Goal: Check status: Check status

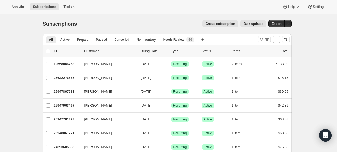
click at [173, 40] on span "Needs Review" at bounding box center [173, 40] width 21 height 4
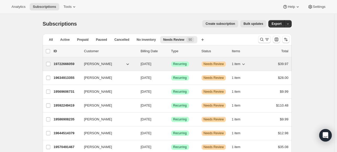
click at [226, 64] on p "Warning Needs Review" at bounding box center [214, 64] width 26 height 5
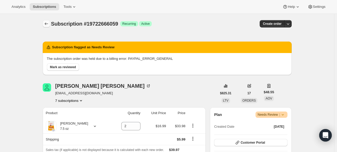
click at [47, 23] on icon "Subscriptions" at bounding box center [46, 23] width 5 height 5
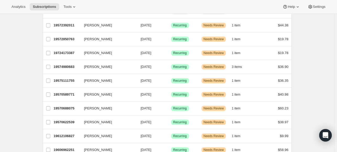
scroll to position [490, 0]
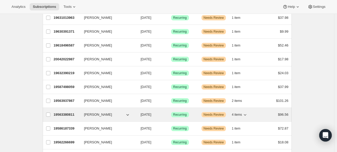
click at [128, 112] on icon "button" at bounding box center [127, 114] width 5 height 5
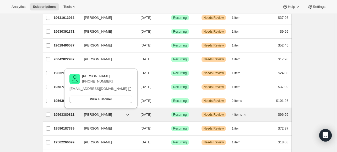
click at [76, 113] on p "19563380811" at bounding box center [67, 114] width 26 height 5
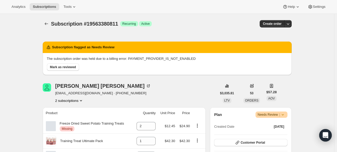
click at [44, 24] on button "Subscriptions" at bounding box center [46, 23] width 7 height 7
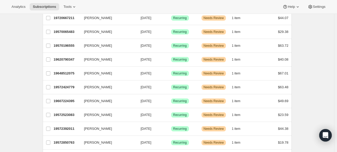
scroll to position [236, 0]
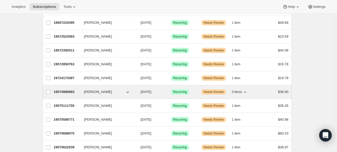
click at [76, 94] on div "19574980683 Nancy Teilly 10/20/2025 Success Recurring Warning Needs Review 3 it…" at bounding box center [171, 91] width 235 height 7
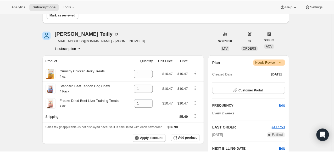
scroll to position [26, 0]
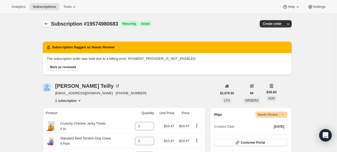
click at [48, 24] on icon "Subscriptions" at bounding box center [46, 23] width 5 height 5
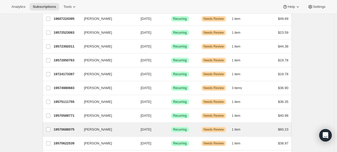
scroll to position [209, 0]
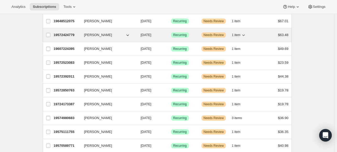
click at [119, 36] on button "[PERSON_NAME]" at bounding box center [107, 35] width 52 height 8
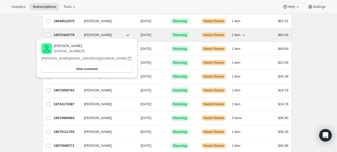
click at [112, 31] on div "19572424779 [PERSON_NAME] [DATE] Success Recurring Warning Needs Review 1 item …" at bounding box center [171, 34] width 235 height 7
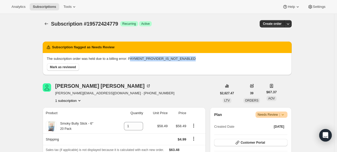
drag, startPoint x: 194, startPoint y: 58, endPoint x: 132, endPoint y: 56, distance: 62.1
click at [132, 56] on p "The subscription order was held due to a billing error: PAYMENT_PROVIDER_IS_NOT…" at bounding box center [167, 58] width 240 height 5
click at [164, 76] on div "Subscription flagged as Needs Review The subscription order was held due to a b…" at bounding box center [167, 57] width 249 height 46
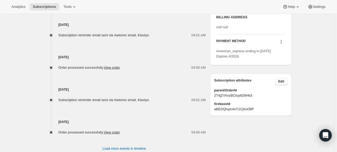
scroll to position [310, 0]
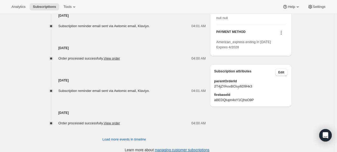
click at [280, 35] on icon at bounding box center [280, 32] width 5 height 5
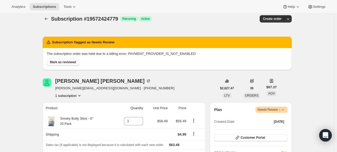
scroll to position [0, 0]
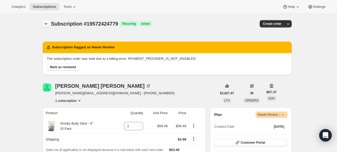
click at [48, 24] on icon "Subscriptions" at bounding box center [46, 23] width 5 height 5
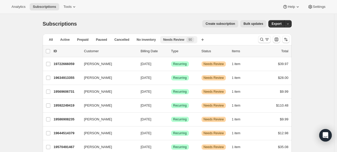
click at [160, 38] on button "Needs Review 90" at bounding box center [178, 39] width 37 height 7
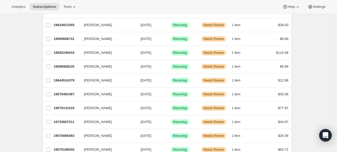
scroll to position [79, 0]
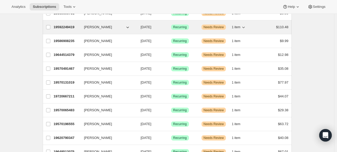
click at [79, 28] on p "19592249419" at bounding box center [67, 27] width 26 height 5
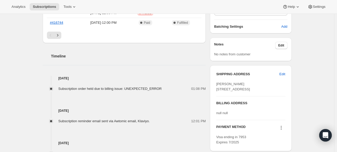
scroll to position [131, 0]
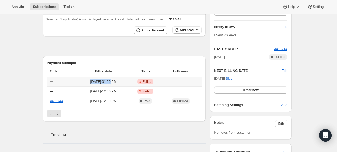
drag, startPoint x: 119, startPoint y: 84, endPoint x: 87, endPoint y: 79, distance: 32.8
click at [87, 79] on span "[DATE] · 01:00 PM" at bounding box center [103, 81] width 48 height 5
drag, startPoint x: 102, startPoint y: 75, endPoint x: 90, endPoint y: 78, distance: 12.6
click at [101, 75] on th "Billing date" at bounding box center [103, 72] width 51 height 12
drag, startPoint x: 86, startPoint y: 79, endPoint x: 129, endPoint y: 90, distance: 44.4
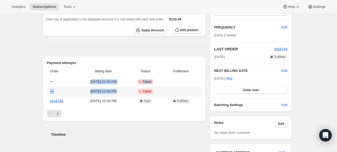
click at [129, 90] on tbody "--- [DATE] · 01:00 PM Critical Incomplete Failed --- [DATE] · 12:00 PM Critical…" at bounding box center [124, 91] width 155 height 29
click at [129, 74] on th "Billing date" at bounding box center [103, 72] width 51 height 12
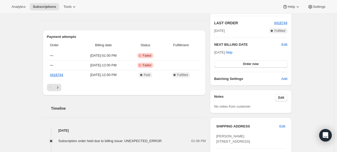
scroll to position [236, 0]
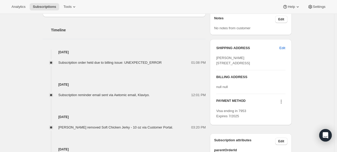
click at [281, 102] on icon at bounding box center [280, 102] width 1 height 1
click at [282, 104] on icon at bounding box center [280, 101] width 5 height 5
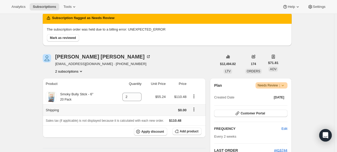
scroll to position [0, 0]
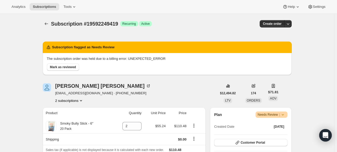
drag, startPoint x: 221, startPoint y: 69, endPoint x: 124, endPoint y: 62, distance: 97.1
click at [124, 62] on div "Mark as reviewed" at bounding box center [166, 66] width 242 height 9
drag, startPoint x: 168, startPoint y: 59, endPoint x: 130, endPoint y: 61, distance: 37.8
click at [130, 61] on div "The subscription order was held due to a billing error: UNEXPECTED_ERROR [PERSO…" at bounding box center [167, 63] width 240 height 15
click at [46, 23] on icon "Subscriptions" at bounding box center [46, 23] width 5 height 5
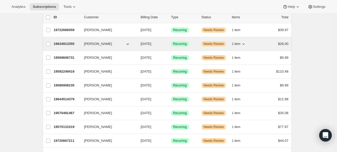
scroll to position [52, 0]
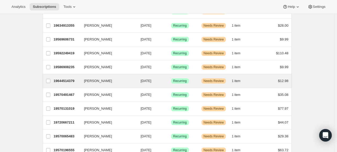
click at [111, 84] on div "[PERSON_NAME] 19644514379 [PERSON_NAME] [DATE] Success Recurring Warning Needs …" at bounding box center [167, 81] width 249 height 14
click at [101, 80] on span "[PERSON_NAME]" at bounding box center [98, 81] width 28 height 5
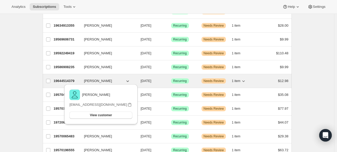
click at [79, 80] on p "19644514379" at bounding box center [67, 81] width 26 height 5
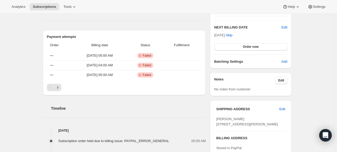
scroll to position [236, 0]
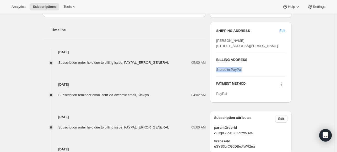
drag, startPoint x: 254, startPoint y: 81, endPoint x: 213, endPoint y: 81, distance: 41.9
click at [213, 81] on div "SHIPPING ADDRESS Edit [PERSON_NAME] [STREET_ADDRESS][PERSON_NAME] BILLING ADDRE…" at bounding box center [250, 62] width 81 height 81
click at [257, 97] on div "PayPal" at bounding box center [250, 93] width 69 height 5
drag, startPoint x: 249, startPoint y: 107, endPoint x: 224, endPoint y: 102, distance: 25.4
click at [224, 102] on div "SHIPPING ADDRESS Edit [PERSON_NAME] [STREET_ADDRESS][PERSON_NAME] BILLING ADDRE…" at bounding box center [250, 62] width 81 height 81
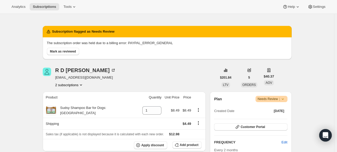
scroll to position [0, 0]
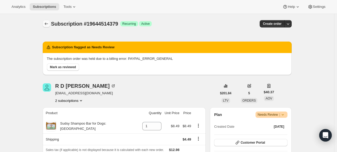
click at [45, 26] on icon "Subscriptions" at bounding box center [46, 23] width 5 height 5
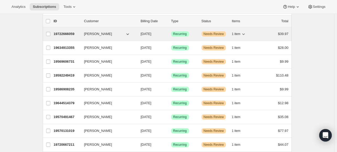
scroll to position [52, 0]
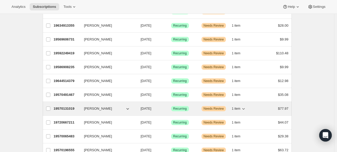
click at [78, 109] on p "19570131019" at bounding box center [67, 108] width 26 height 5
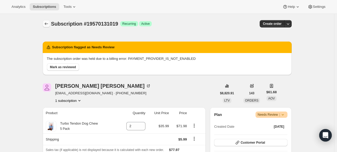
click at [45, 22] on icon "Subscriptions" at bounding box center [46, 23] width 5 height 5
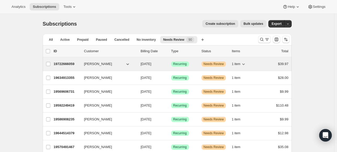
click at [74, 63] on p "19722666059" at bounding box center [67, 64] width 26 height 5
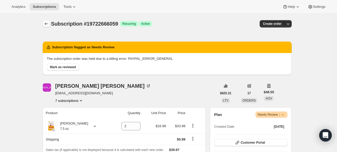
click at [45, 25] on icon "Subscriptions" at bounding box center [46, 23] width 5 height 5
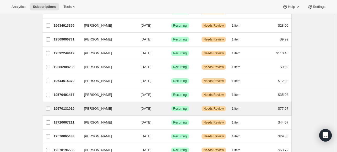
scroll to position [79, 0]
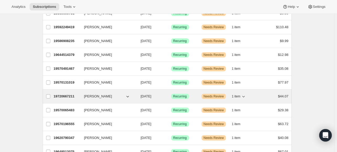
click at [119, 98] on button "[PERSON_NAME]" at bounding box center [107, 96] width 52 height 8
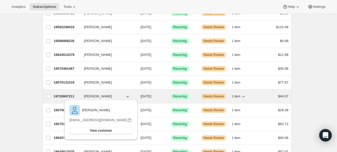
click at [81, 94] on div "19720667211 [PERSON_NAME] [DATE] Success Recurring Warning Needs Review 1 item …" at bounding box center [171, 96] width 235 height 7
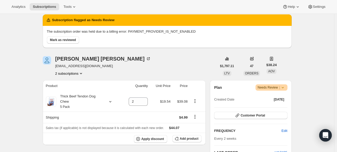
scroll to position [5, 0]
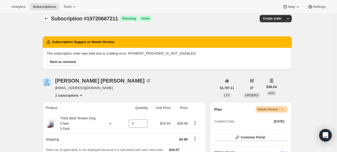
click at [47, 18] on icon "Subscriptions" at bounding box center [45, 18] width 3 height 3
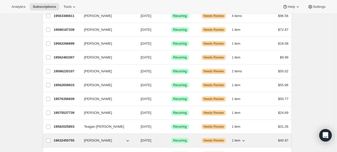
scroll to position [629, 0]
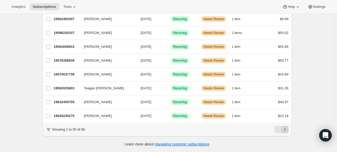
click at [286, 131] on icon "Next" at bounding box center [284, 129] width 5 height 5
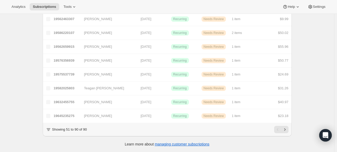
scroll to position [491, 0]
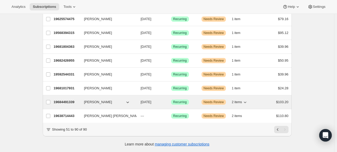
click at [83, 99] on div "19684491339 [PERSON_NAME] [DATE] Success Recurring Warning Needs Review 2 items…" at bounding box center [171, 102] width 235 height 7
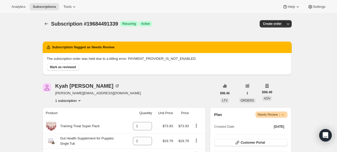
click at [44, 27] on div at bounding box center [47, 23] width 8 height 7
click at [45, 20] on button "Subscriptions" at bounding box center [46, 23] width 7 height 7
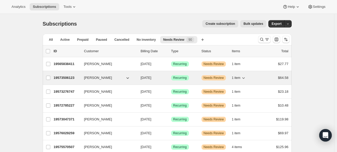
click at [109, 76] on button "[PERSON_NAME]" at bounding box center [107, 78] width 52 height 8
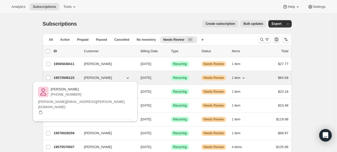
click at [74, 80] on p "19573506123" at bounding box center [67, 77] width 26 height 5
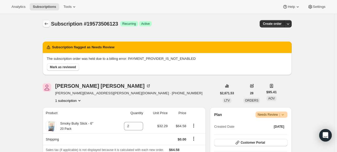
click at [47, 23] on icon "Subscriptions" at bounding box center [46, 23] width 5 height 5
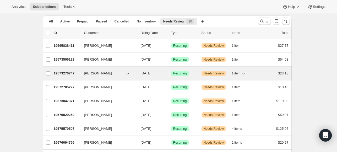
scroll to position [26, 0]
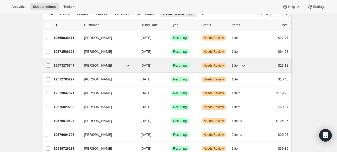
click at [75, 68] on div "19573276747 [PERSON_NAME] [DATE] Success Recurring Warning Needs Review 1 item …" at bounding box center [171, 65] width 235 height 7
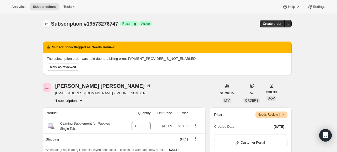
click at [47, 23] on icon "Subscriptions" at bounding box center [45, 24] width 3 height 3
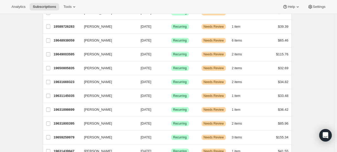
scroll to position [237, 0]
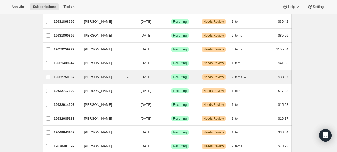
click at [79, 78] on p "19632750667" at bounding box center [67, 77] width 26 height 5
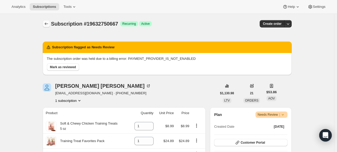
click at [48, 27] on button "Subscriptions" at bounding box center [46, 23] width 7 height 7
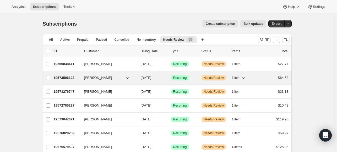
click at [77, 78] on p "19573506123" at bounding box center [67, 77] width 26 height 5
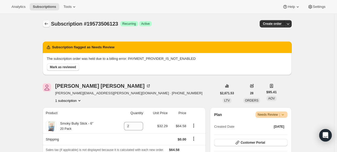
click at [45, 21] on button "Subscriptions" at bounding box center [46, 23] width 7 height 7
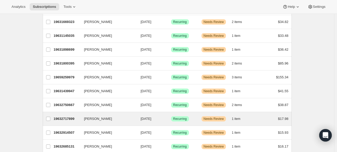
scroll to position [209, 0]
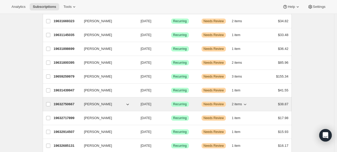
click at [77, 105] on p "19632750667" at bounding box center [67, 104] width 26 height 5
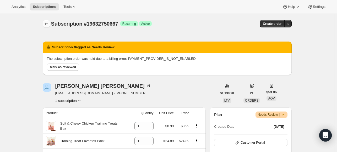
click at [48, 22] on icon "Subscriptions" at bounding box center [46, 23] width 5 height 5
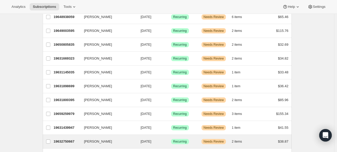
scroll to position [209, 0]
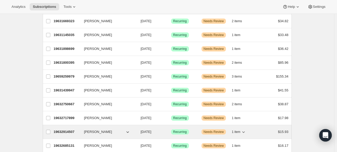
click at [72, 133] on p "19632914507" at bounding box center [67, 132] width 26 height 5
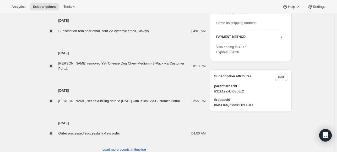
scroll to position [315, 0]
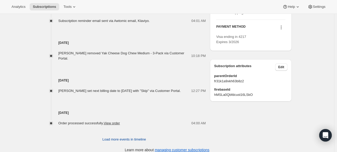
click at [142, 137] on span "Load more events in timeline" at bounding box center [123, 139] width 43 height 5
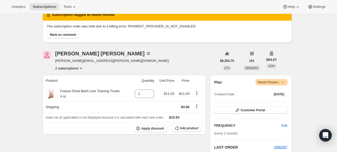
scroll to position [0, 0]
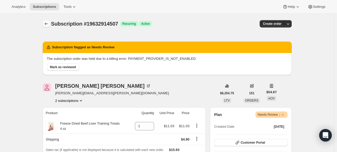
click at [49, 25] on icon "Subscriptions" at bounding box center [46, 23] width 5 height 5
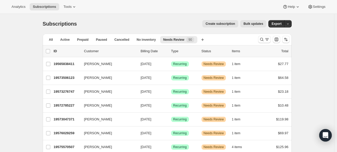
drag, startPoint x: 24, startPoint y: 18, endPoint x: 18, endPoint y: 4, distance: 14.7
click at [18, 2] on div "Analytics Subscriptions Tools Help Settings" at bounding box center [168, 7] width 337 height 14
click at [18, 4] on button "Analytics" at bounding box center [18, 6] width 20 height 7
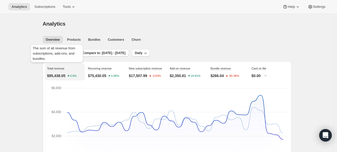
click at [62, 57] on div "The sum of all revenue from subscriptions, add-ons, and bundles." at bounding box center [57, 55] width 54 height 22
click at [59, 51] on span "Last 30 days" at bounding box center [59, 53] width 19 height 4
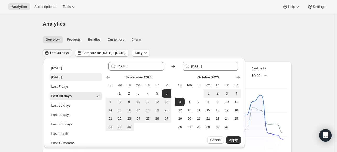
click at [72, 76] on button "[DATE]" at bounding box center [75, 77] width 52 height 8
type input "[DATE]"
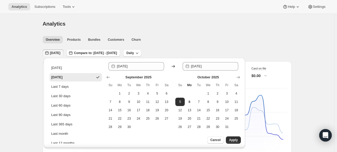
click at [72, 76] on button "[DATE]" at bounding box center [75, 77] width 52 height 8
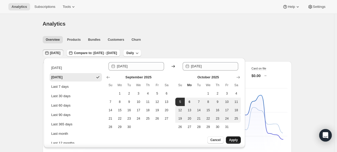
click at [236, 138] on span "Apply" at bounding box center [233, 140] width 9 height 4
